Goal: Information Seeking & Learning: Learn about a topic

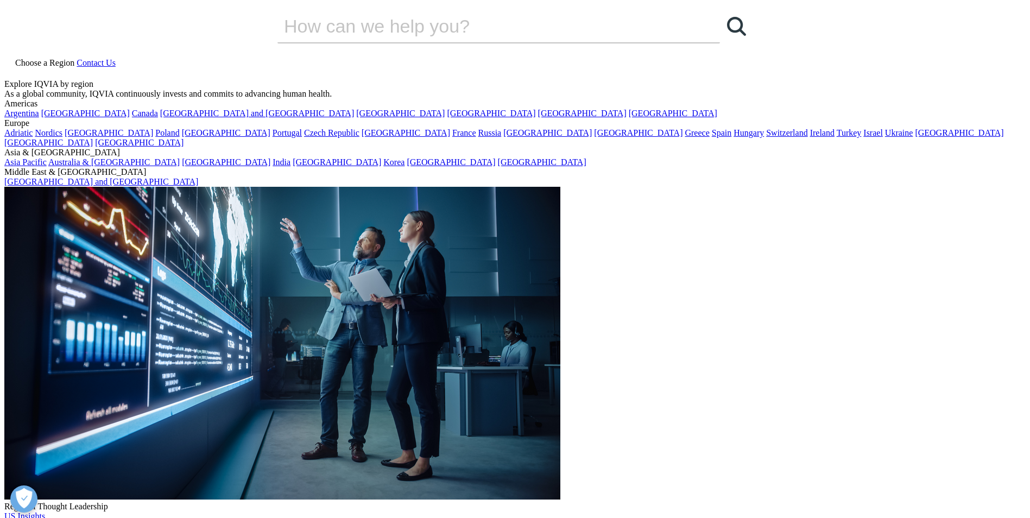
click at [99, 425] on link "Events and Webinars" at bounding box center [62, 420] width 73 height 9
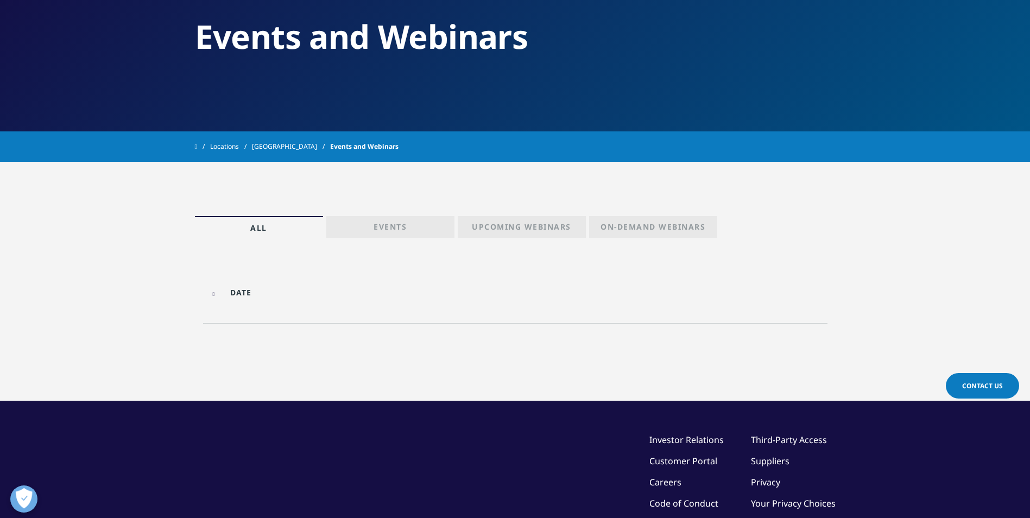
scroll to position [109, 0]
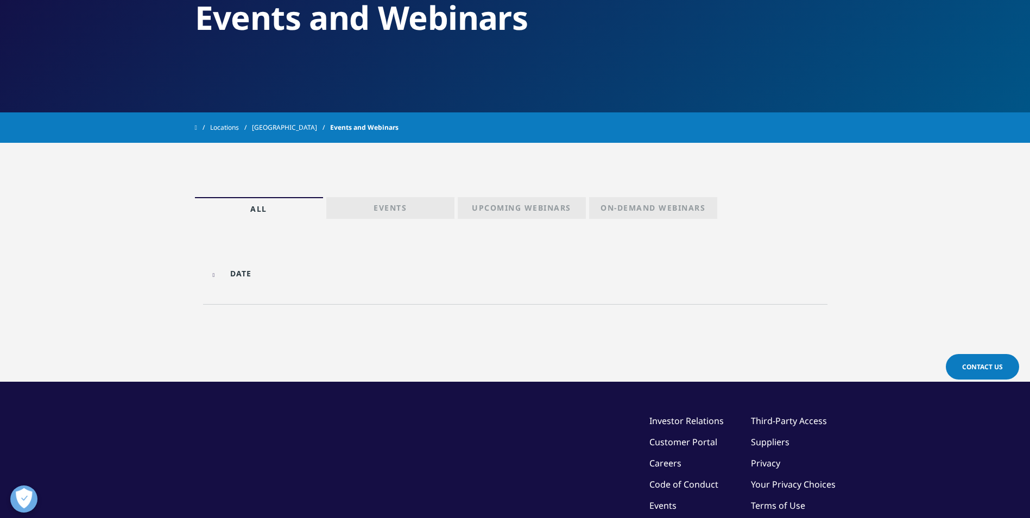
click at [218, 269] on input "text" at bounding box center [282, 273] width 146 height 24
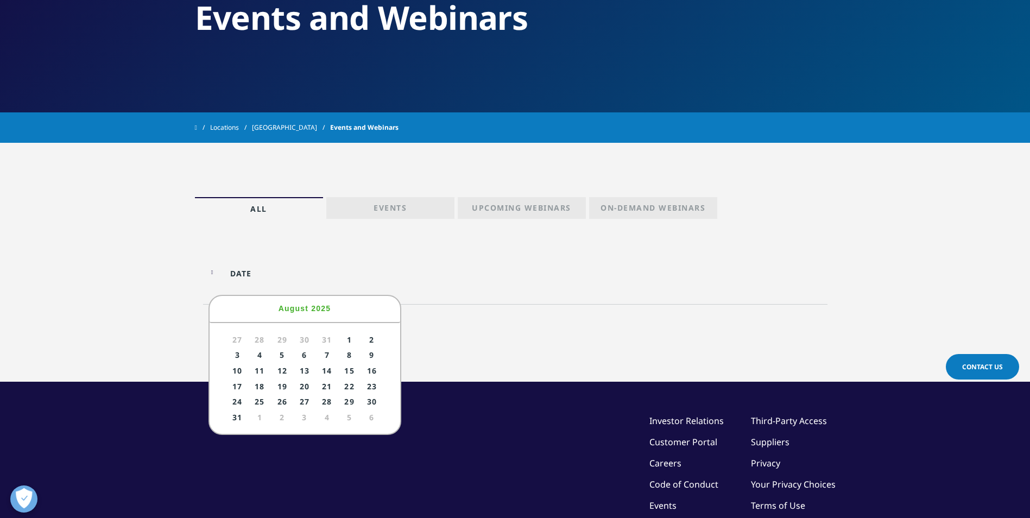
click at [218, 269] on input "text" at bounding box center [282, 273] width 146 height 24
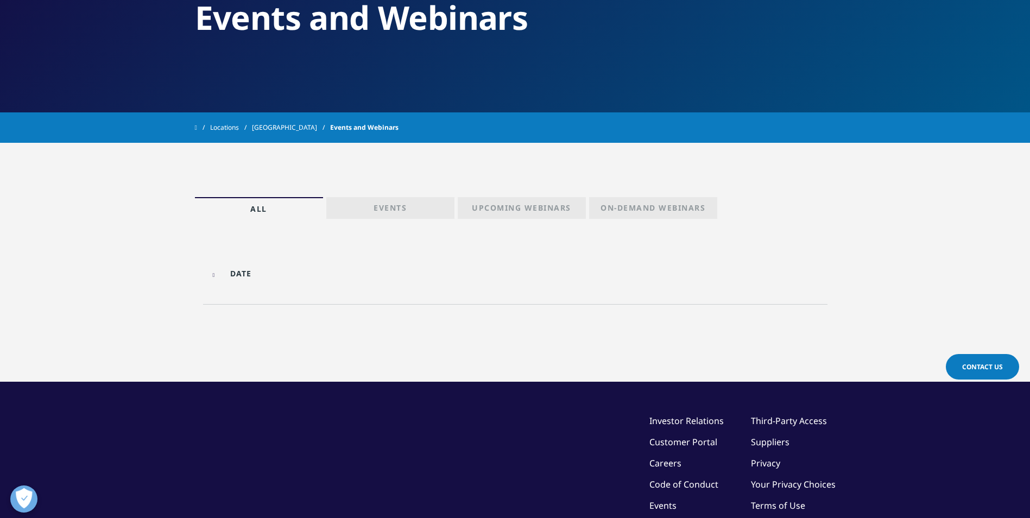
click at [421, 206] on link "Events" at bounding box center [390, 208] width 128 height 22
click at [532, 209] on p "Upcoming Webinars" at bounding box center [521, 210] width 99 height 15
click at [622, 209] on p "On-Demand Webinars" at bounding box center [653, 210] width 105 height 15
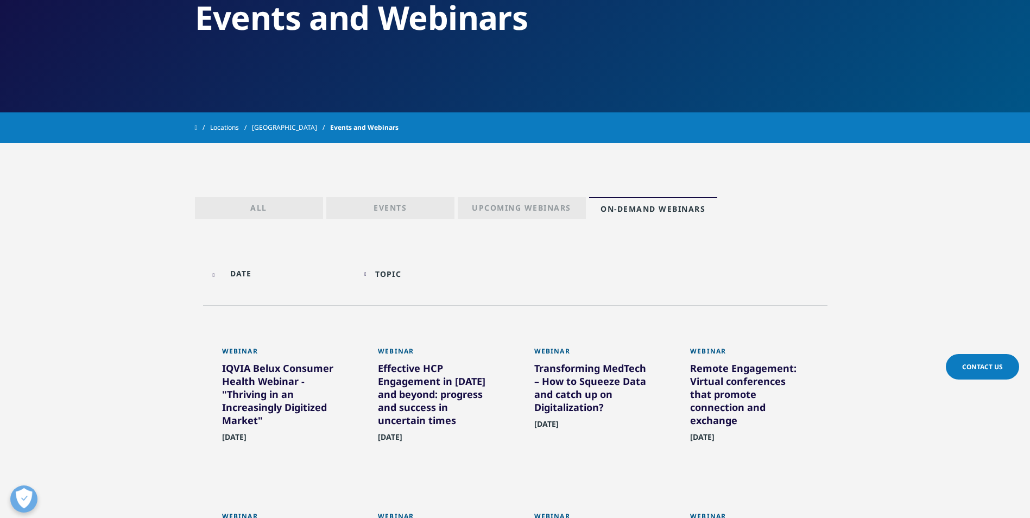
click at [400, 214] on p "Events" at bounding box center [390, 210] width 33 height 15
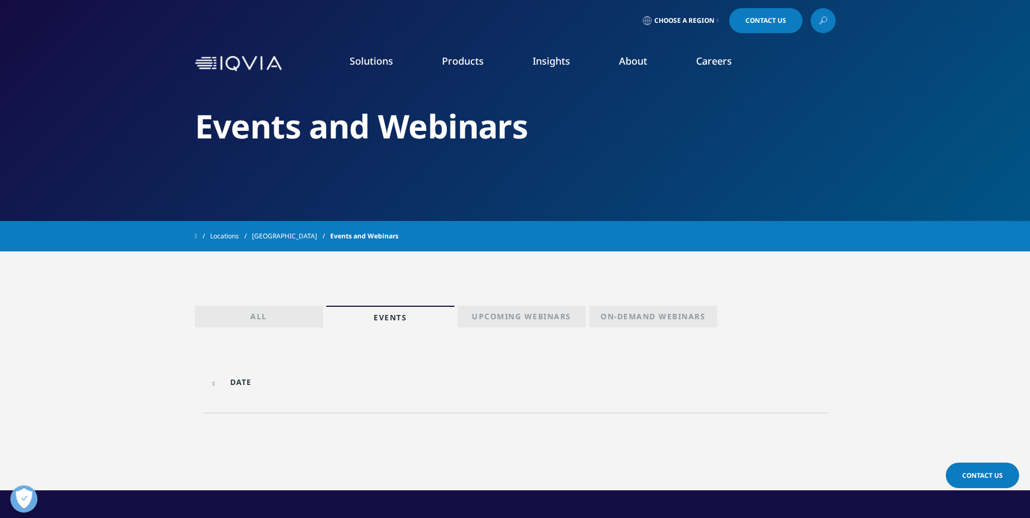
click at [661, 18] on span "Choose a Region" at bounding box center [684, 20] width 60 height 9
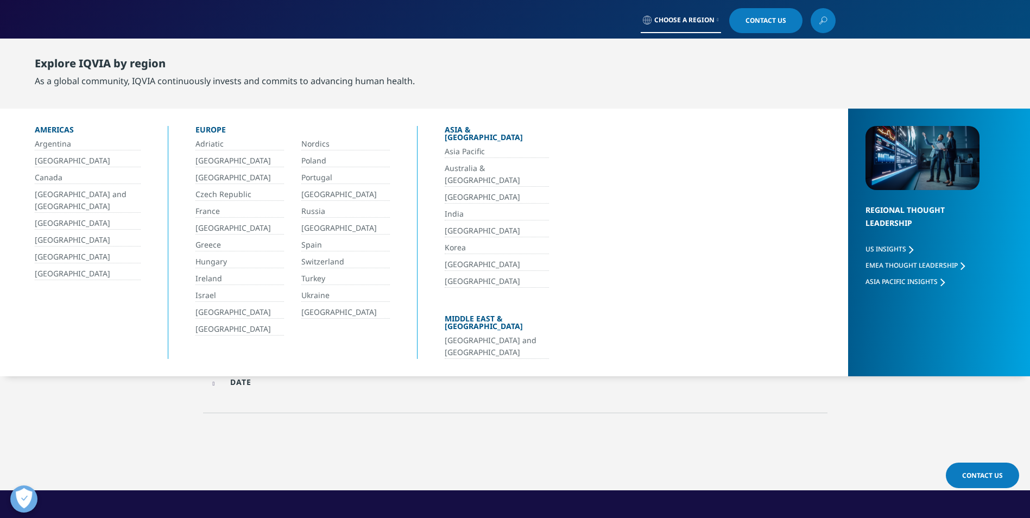
click at [225, 325] on link "[GEOGRAPHIC_DATA]" at bounding box center [239, 329] width 89 height 12
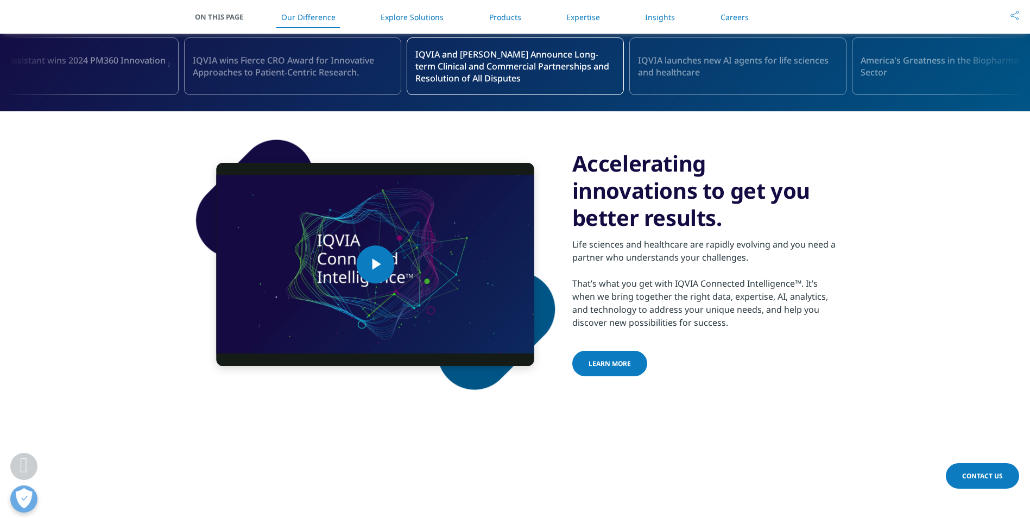
scroll to position [489, 0]
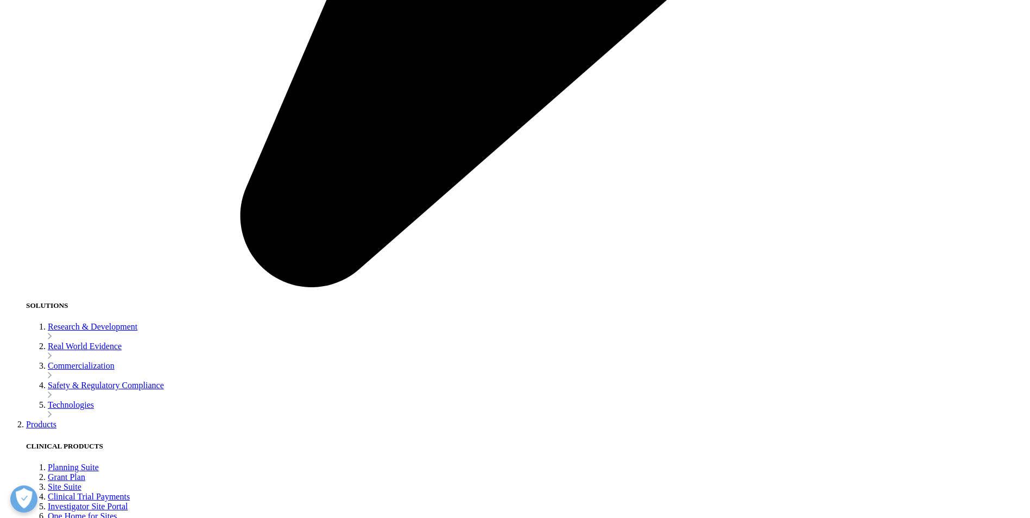
scroll to position [2328, 0]
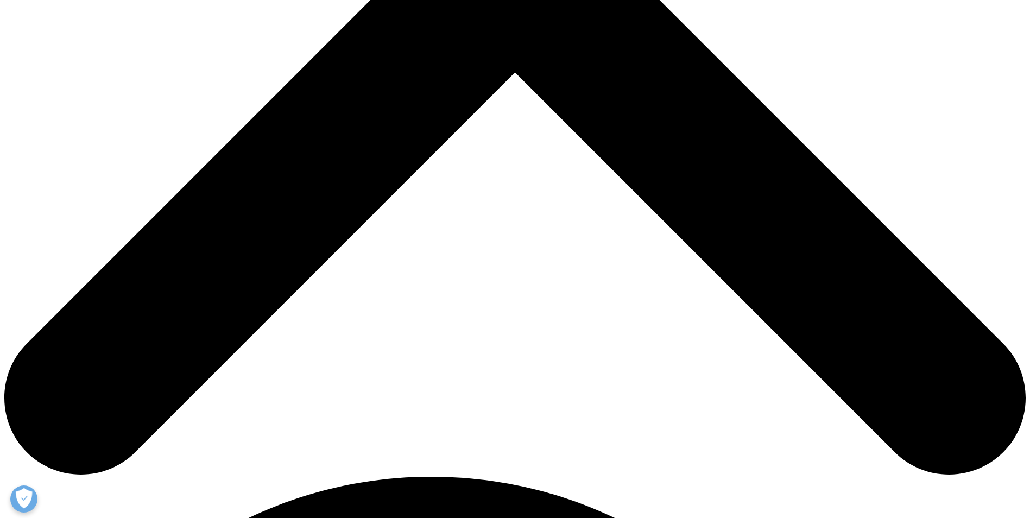
scroll to position [569, 0]
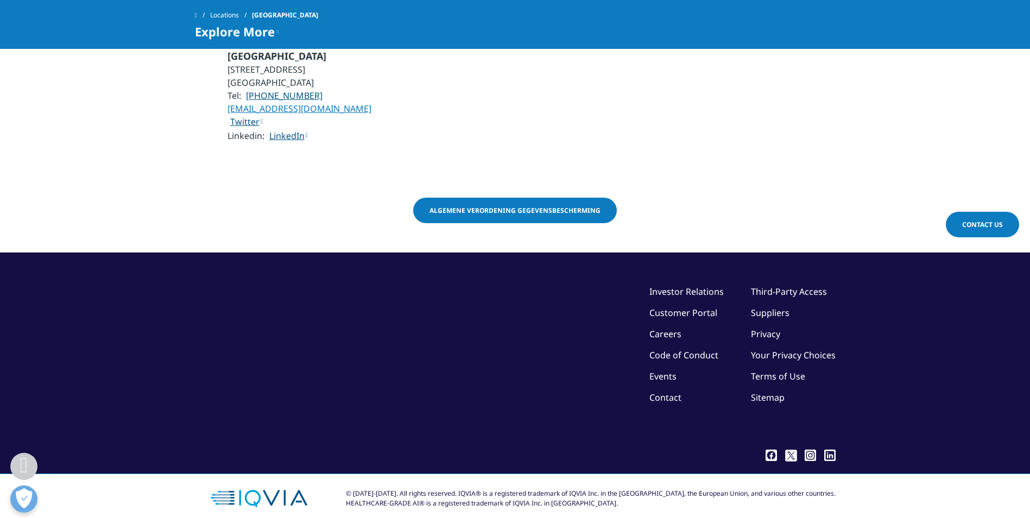
click at [681, 286] on link "Investor Relations" at bounding box center [686, 292] width 74 height 12
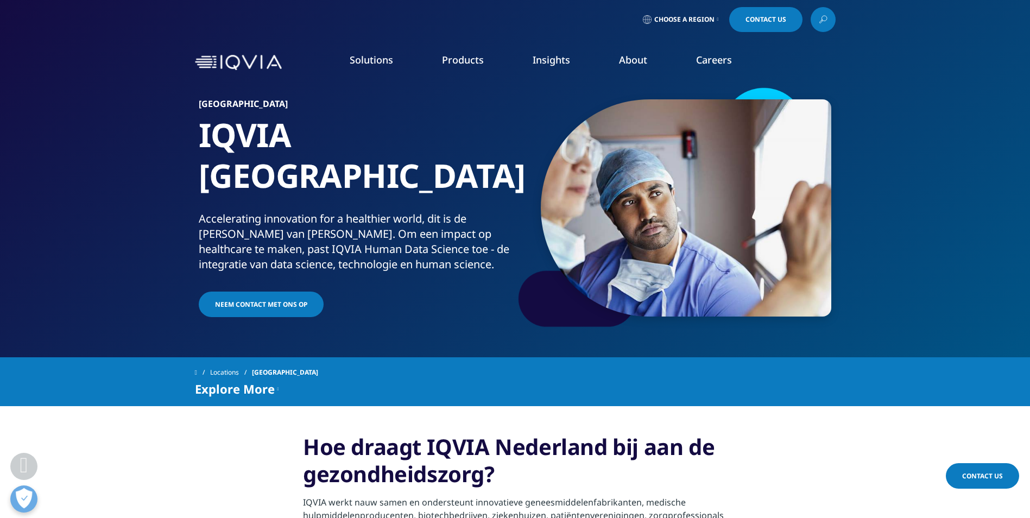
scroll to position [0, 0]
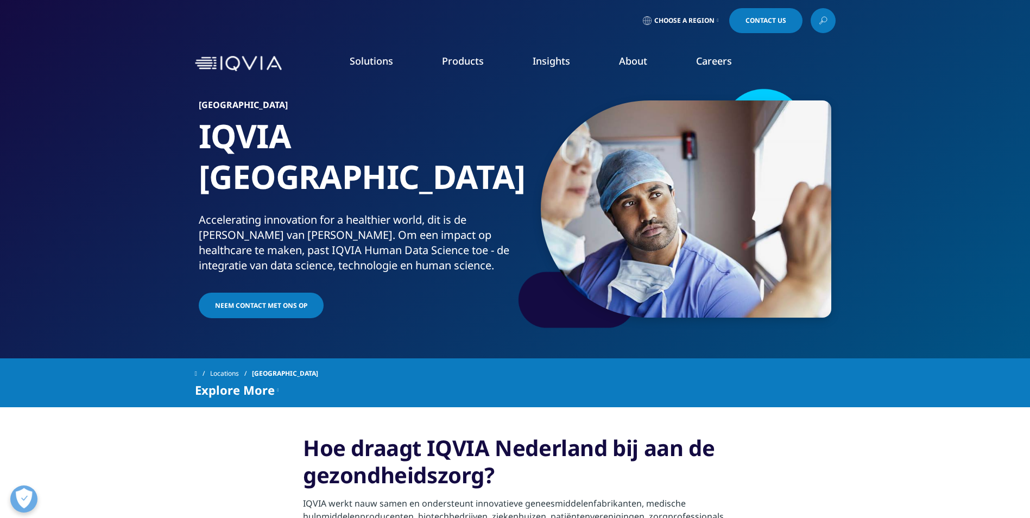
click at [299, 301] on span "Neem Contact Met Ons Op" at bounding box center [261, 305] width 92 height 9
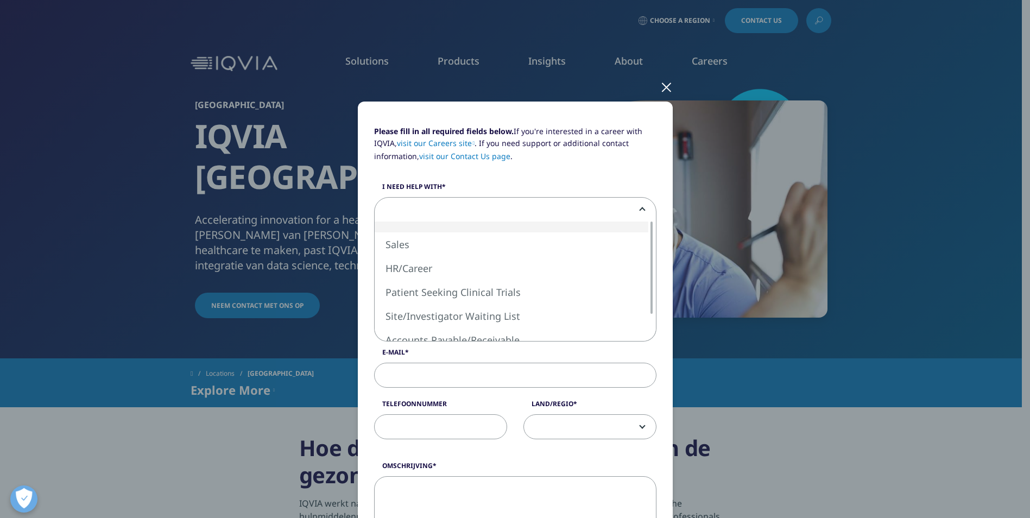
click at [413, 205] on span at bounding box center [515, 210] width 281 height 25
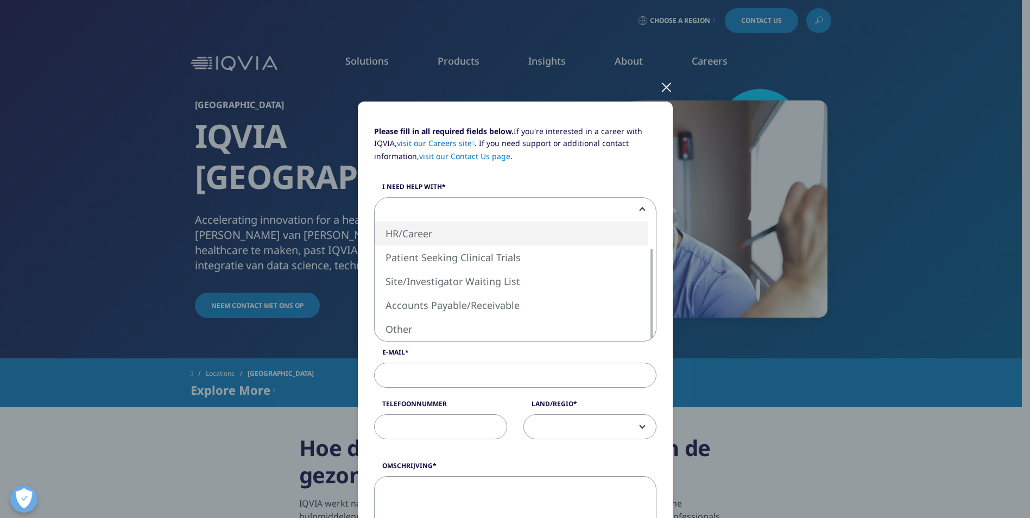
click at [662, 91] on div at bounding box center [666, 87] width 12 height 30
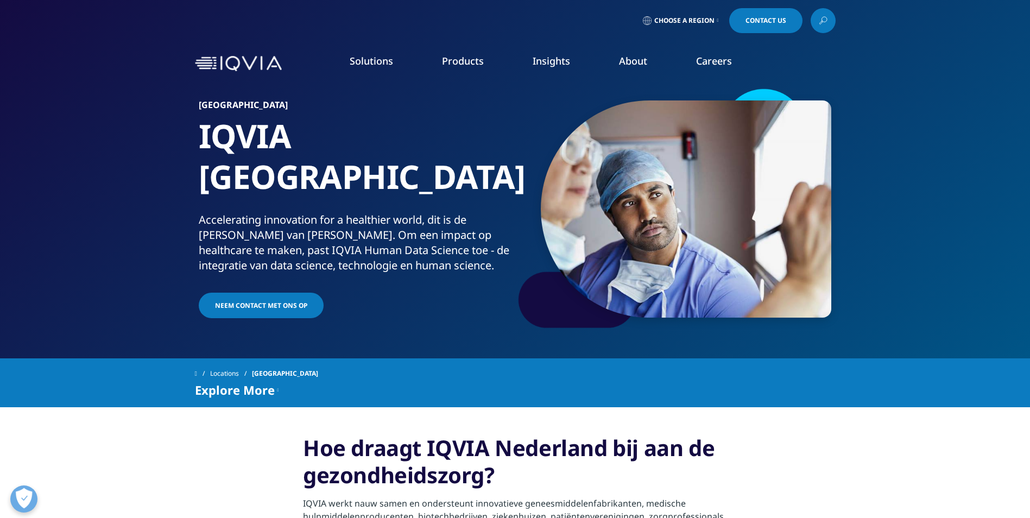
click at [640, 220] on link "AI Patient & Provider Profiling- Med Affairs​" at bounding box center [699, 217] width 187 height 12
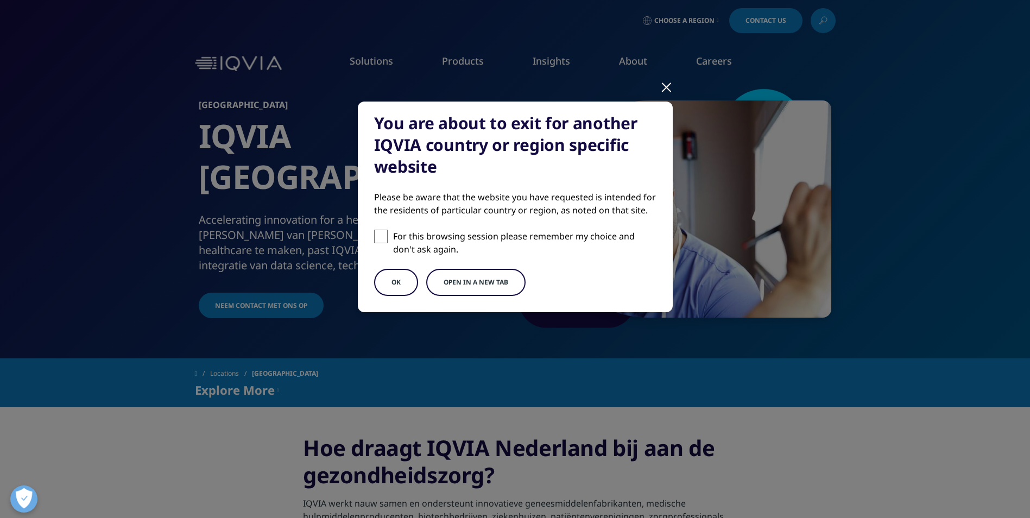
click at [461, 279] on button "Open in a new tab" at bounding box center [475, 282] width 99 height 27
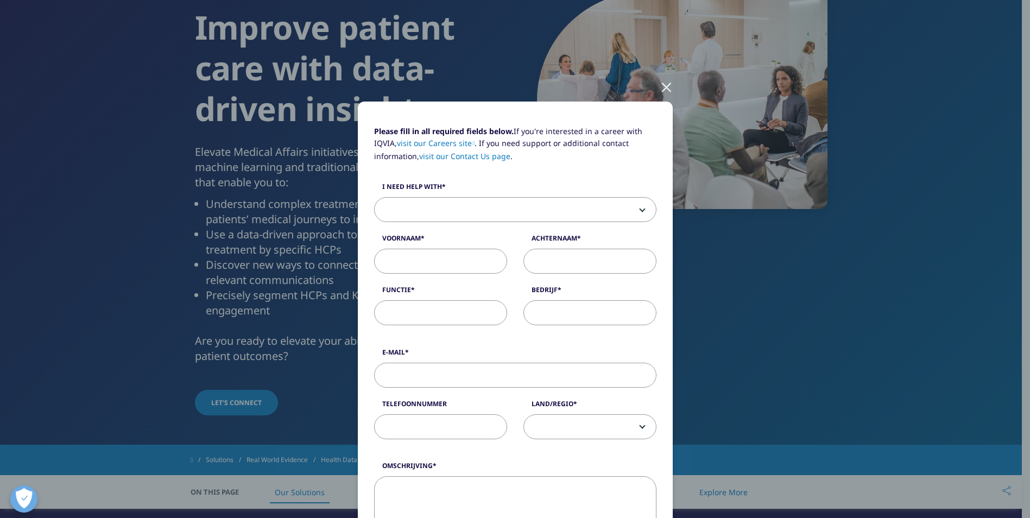
click at [662, 83] on div at bounding box center [666, 87] width 12 height 30
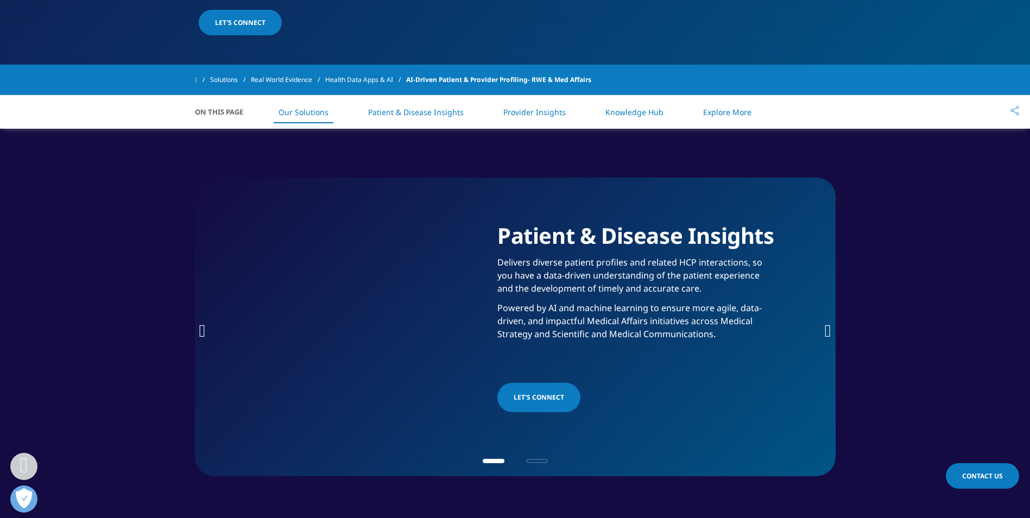
scroll to position [597, 0]
